Goal: Task Accomplishment & Management: Use online tool/utility

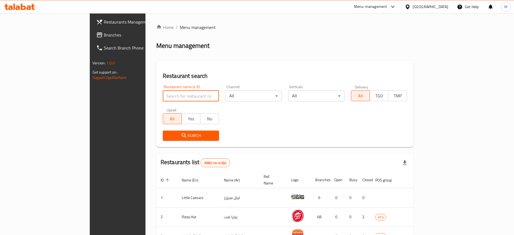
click at [163, 93] on input "search" at bounding box center [191, 96] width 56 height 11
click button "Search" at bounding box center [191, 136] width 56 height 10
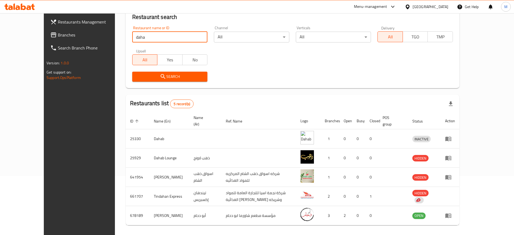
scroll to position [60, 0]
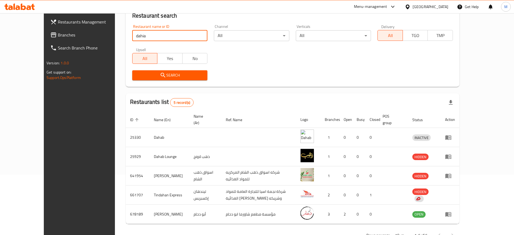
click button "Search" at bounding box center [169, 75] width 75 height 10
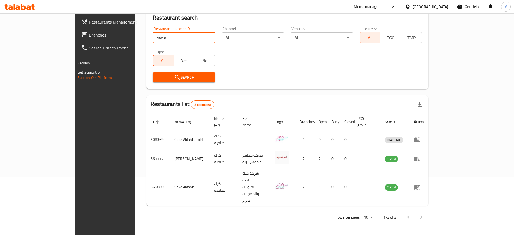
scroll to position [34, 0]
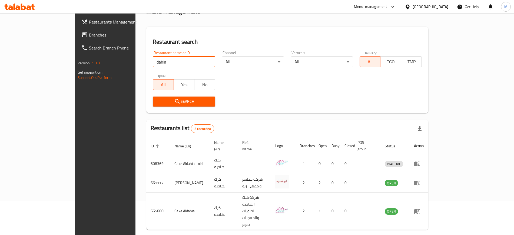
click at [153, 60] on input "dahia" at bounding box center [184, 62] width 62 height 11
type input "dhah"
click button "Search" at bounding box center [184, 102] width 62 height 10
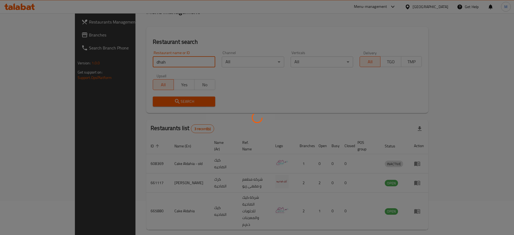
scroll to position [60, 0]
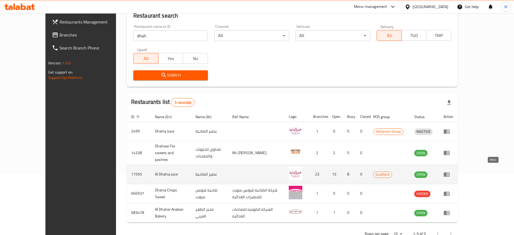
click at [450, 172] on icon "enhanced table" at bounding box center [447, 174] width 6 height 5
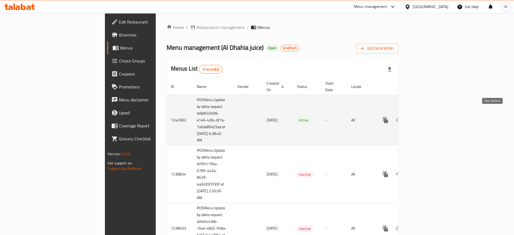
click at [431, 118] on link "enhanced table" at bounding box center [424, 120] width 13 height 13
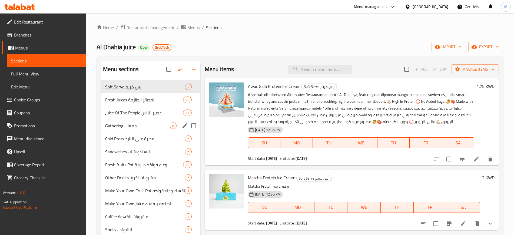
scroll to position [76, 0]
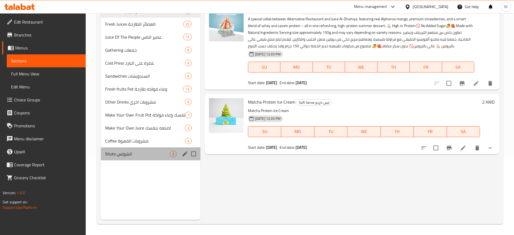
click at [134, 157] on div "Shots الشوتس 3" at bounding box center [151, 153] width 100 height 13
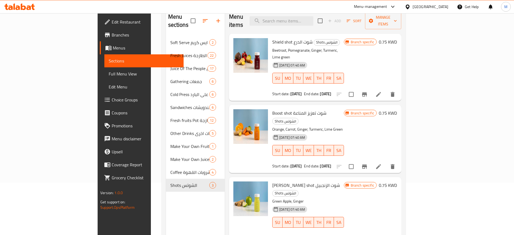
scroll to position [64, 0]
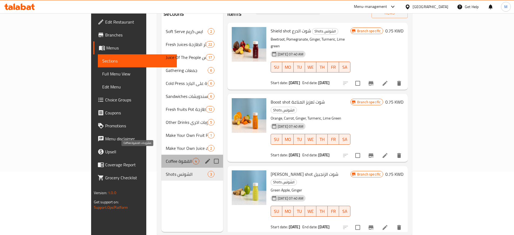
click at [166, 158] on span "Coffee مشروبات القهوة" at bounding box center [179, 161] width 27 height 6
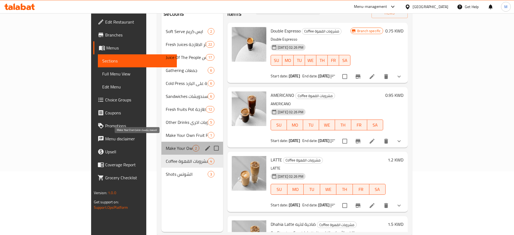
click at [166, 145] on span "Make Your Own Juice اصنعه بنفسك" at bounding box center [179, 148] width 27 height 6
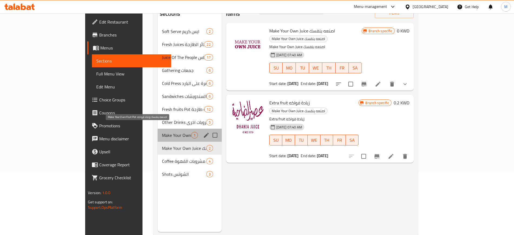
click at [162, 132] on span "Make Your Own Fruit Pot اصنعه بنفسك وعاء فواكه" at bounding box center [176, 135] width 29 height 6
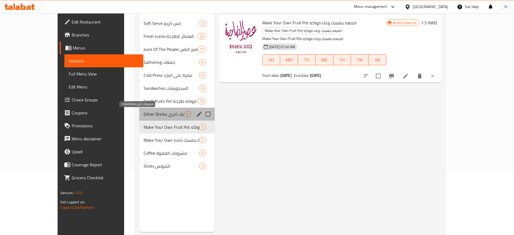
click at [148, 112] on span "Other Drinks مشروبات اخرى" at bounding box center [164, 114] width 41 height 6
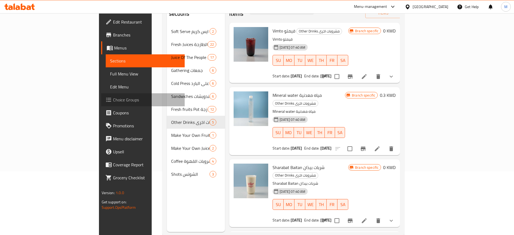
click at [113, 98] on span "Choice Groups" at bounding box center [146, 100] width 67 height 6
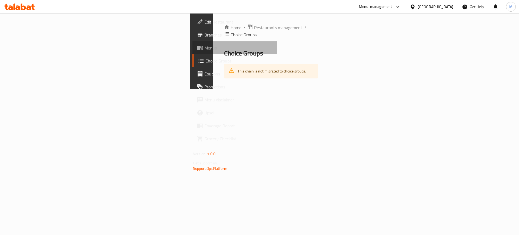
click at [204, 45] on span "Menus" at bounding box center [238, 48] width 68 height 6
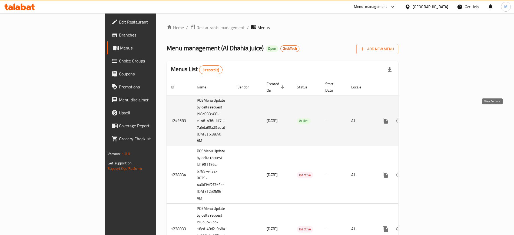
click at [428, 117] on icon "enhanced table" at bounding box center [424, 120] width 6 height 6
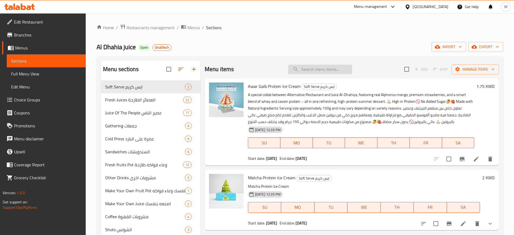
click at [306, 65] on input "search" at bounding box center [320, 69] width 64 height 9
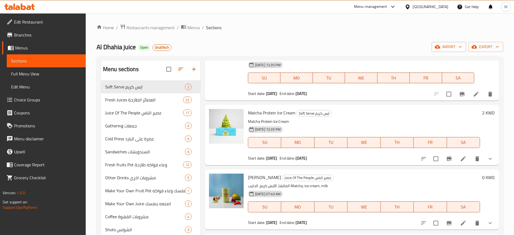
scroll to position [81, 0]
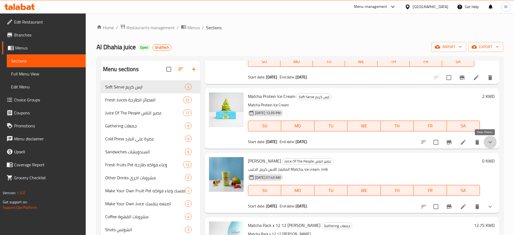
click at [487, 139] on icon "show more" at bounding box center [490, 142] width 6 height 6
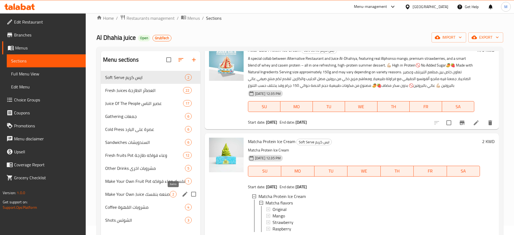
scroll to position [29, 0]
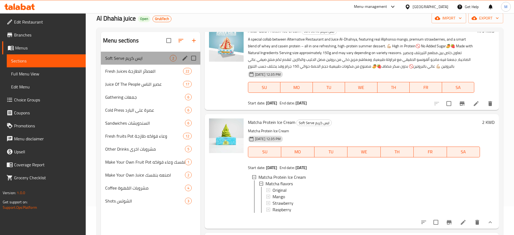
click at [148, 62] on div "Soft Serve ايس كريم 2" at bounding box center [151, 58] width 100 height 13
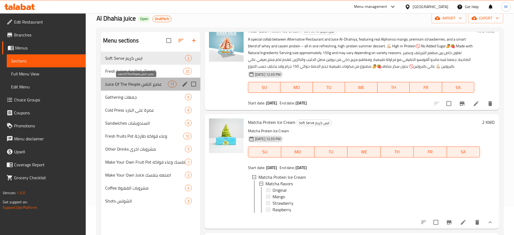
click at [163, 81] on span "Juice Of The People عصير الناس" at bounding box center [136, 84] width 63 height 6
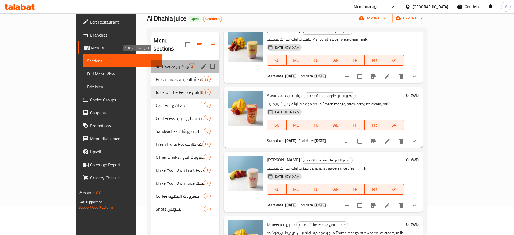
click at [161, 63] on span "Soft Serve ايس كريم" at bounding box center [172, 66] width 33 height 6
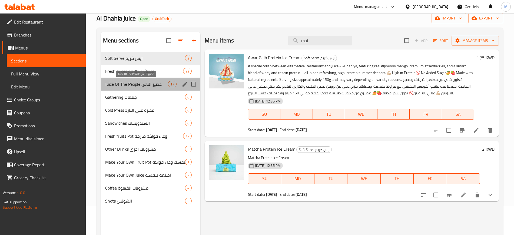
click at [153, 82] on span "Juice Of The People عصير الناس" at bounding box center [136, 84] width 63 height 6
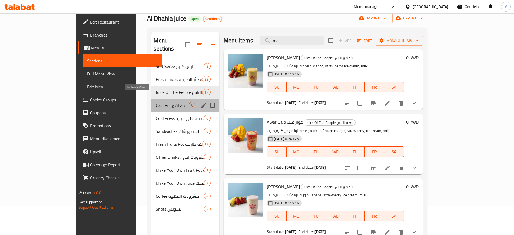
click at [156, 102] on span "Gathering جمعات" at bounding box center [172, 105] width 33 height 6
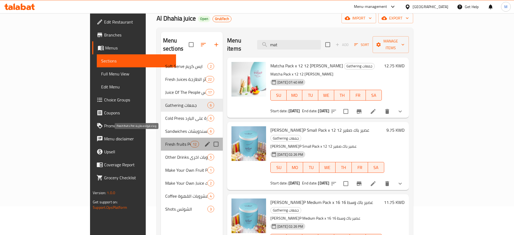
click at [165, 141] on span "Fresh fruits Pot وعاء فواكه طازجة" at bounding box center [177, 144] width 25 height 6
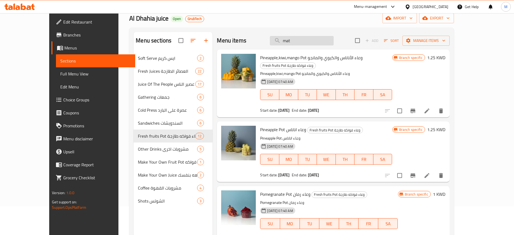
click at [318, 38] on input "mat" at bounding box center [302, 40] width 64 height 9
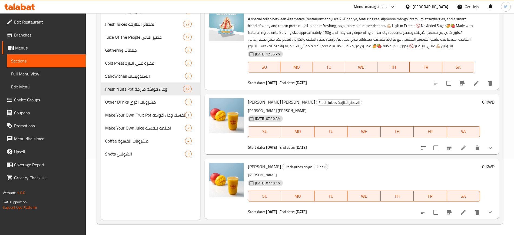
type input "mango"
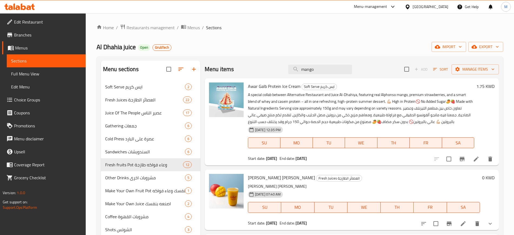
click at [117, 48] on span "Al Dhahia juice" at bounding box center [116, 47] width 39 height 12
copy span "Al Dhahia juice"
click at [470, 33] on div "Home / Restaurants management / Menus / Sections Al Dhahia juice Open GrubTech …" at bounding box center [300, 162] width 407 height 276
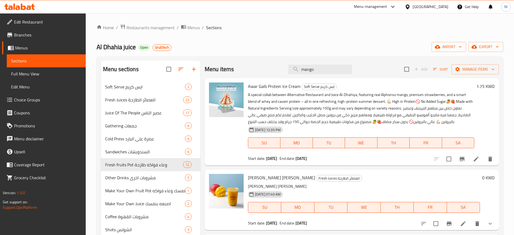
scroll to position [112, 0]
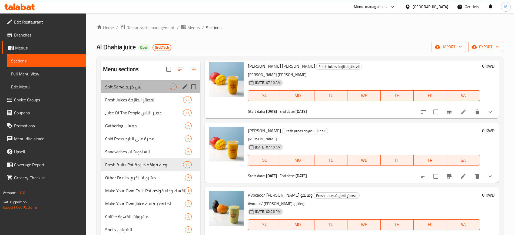
click at [131, 93] on div "Soft Serve ايس كريم 2" at bounding box center [151, 86] width 100 height 13
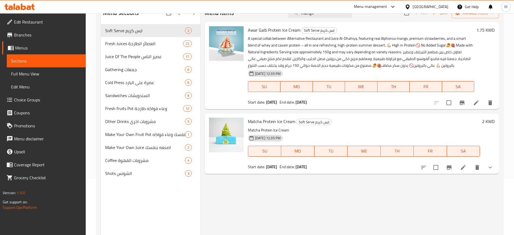
scroll to position [62, 0]
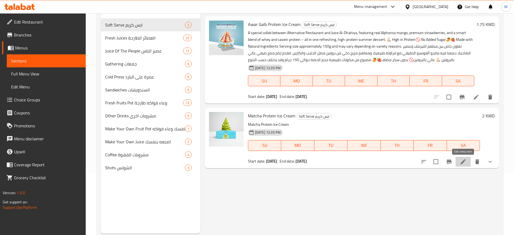
click at [463, 164] on icon at bounding box center [463, 162] width 6 height 6
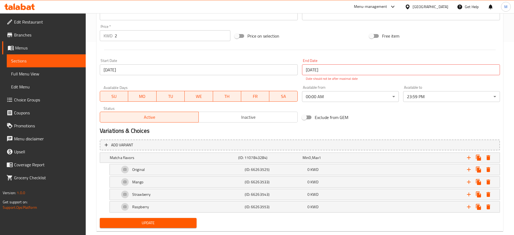
scroll to position [204, 0]
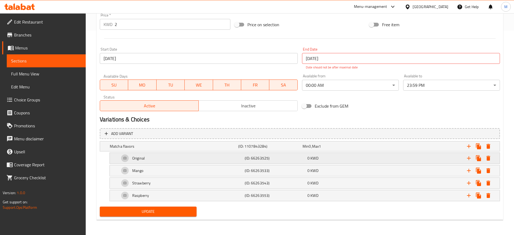
click at [126, 156] on div "Original" at bounding box center [180, 158] width 125 height 13
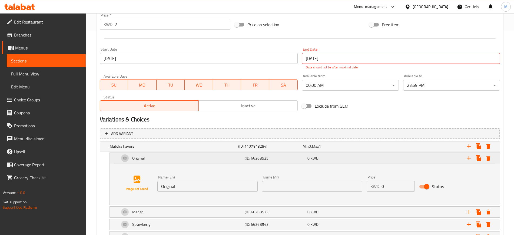
click at [126, 156] on div "Original" at bounding box center [180, 158] width 125 height 13
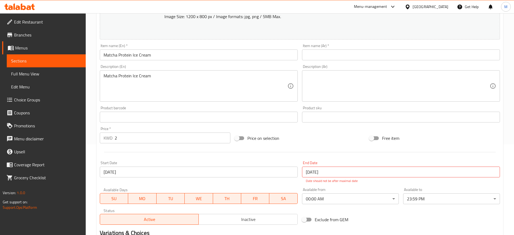
scroll to position [0, 0]
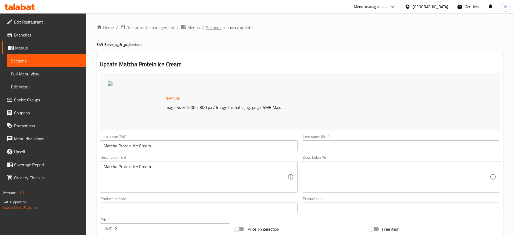
click at [213, 28] on span "Sections" at bounding box center [213, 27] width 15 height 6
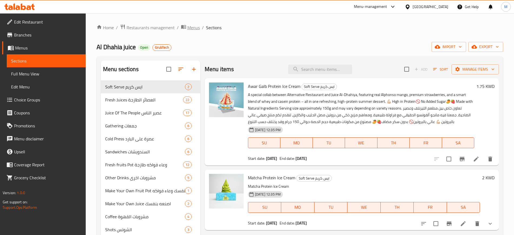
click at [196, 28] on span "Menus" at bounding box center [193, 27] width 12 height 6
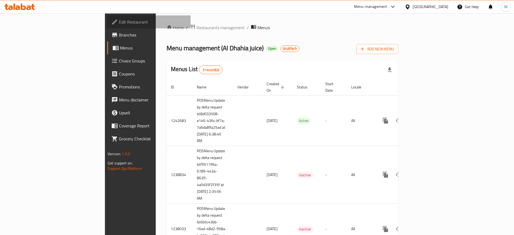
click at [119, 20] on span "Edit Restaurant" at bounding box center [152, 22] width 67 height 6
